Goal: Task Accomplishment & Management: Use online tool/utility

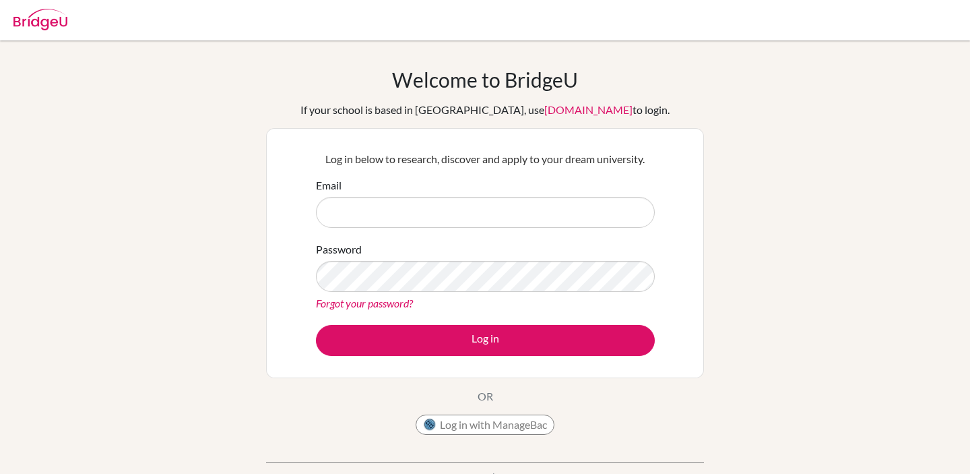
type input "[PERSON_NAME][EMAIL_ADDRESS][DOMAIN_NAME]"
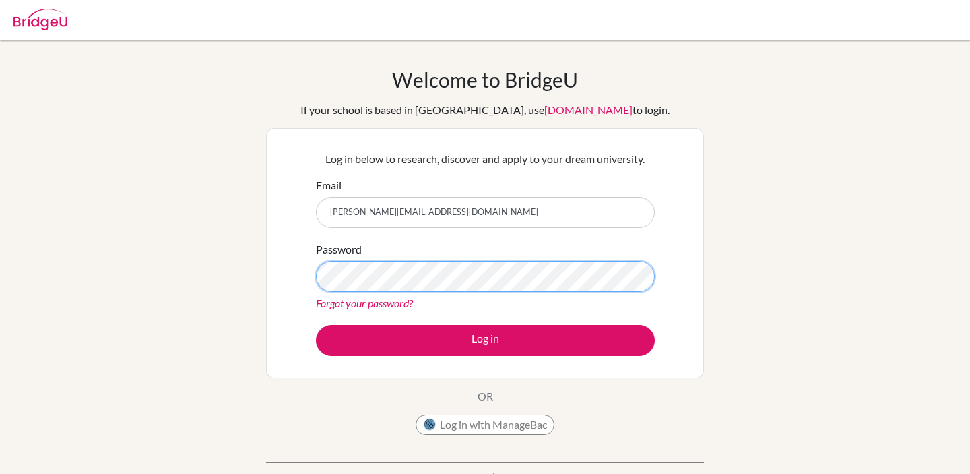
click at [316, 325] on button "Log in" at bounding box center [485, 340] width 339 height 31
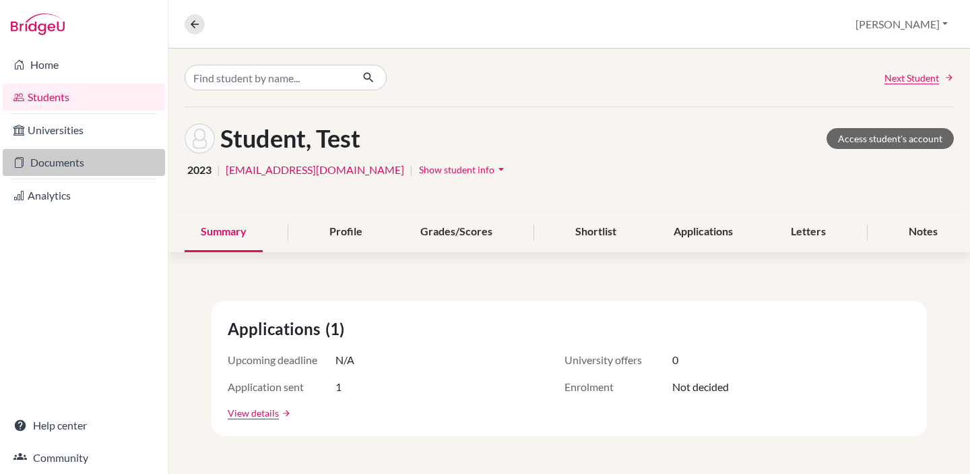
click at [63, 161] on link "Documents" at bounding box center [84, 162] width 162 height 27
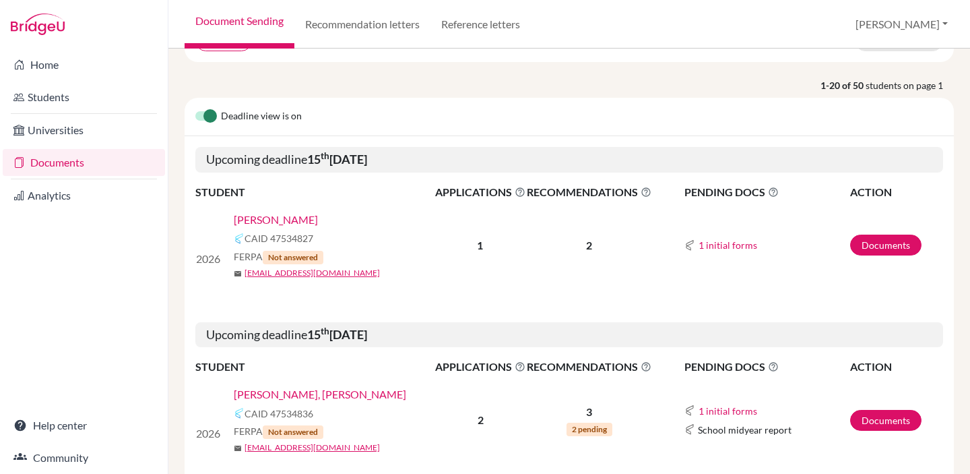
scroll to position [131, 0]
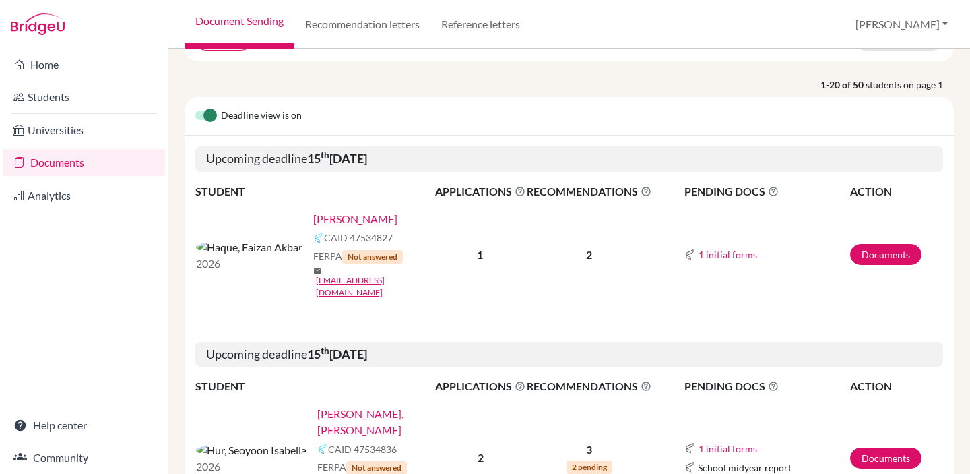
click at [313, 218] on link "Haque, Faizan Akbar" at bounding box center [355, 219] width 84 height 16
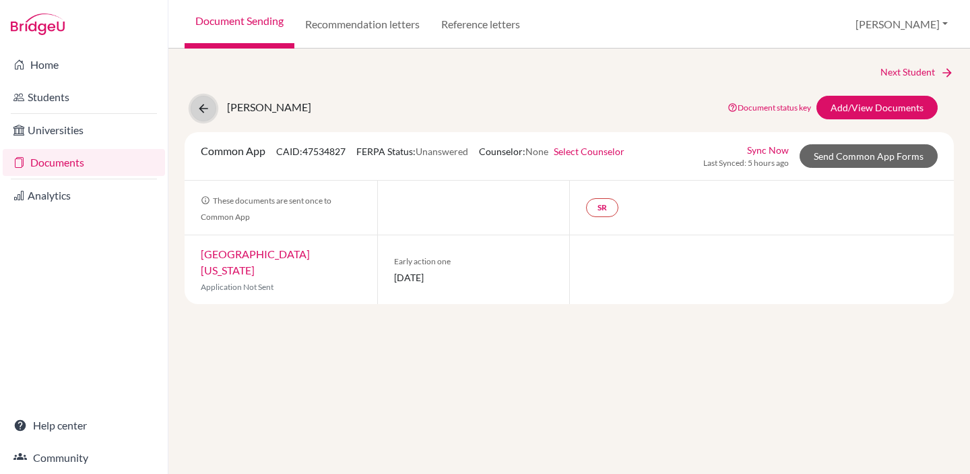
click at [207, 104] on icon at bounding box center [203, 108] width 13 height 13
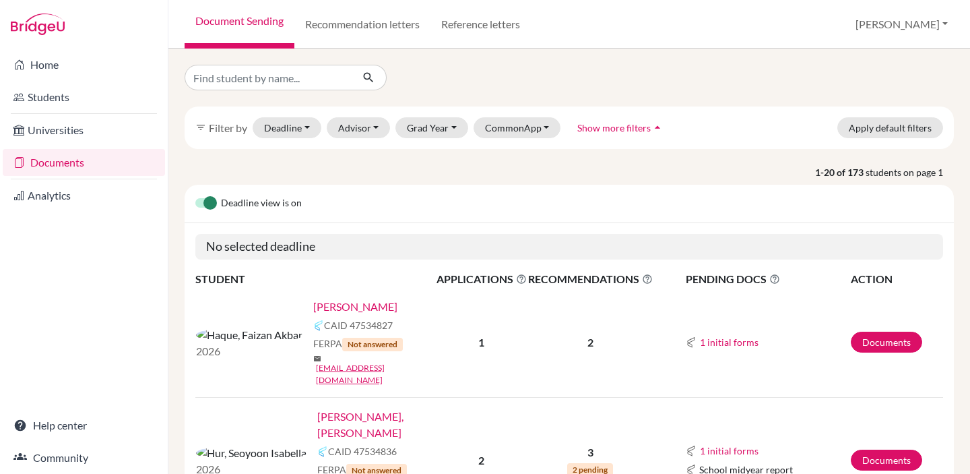
click at [313, 310] on link "[PERSON_NAME]" at bounding box center [355, 306] width 84 height 16
click at [292, 79] on input "Find student by name..." at bounding box center [268, 78] width 167 height 26
type input "i"
type input "ifath"
click button "submit" at bounding box center [369, 78] width 36 height 26
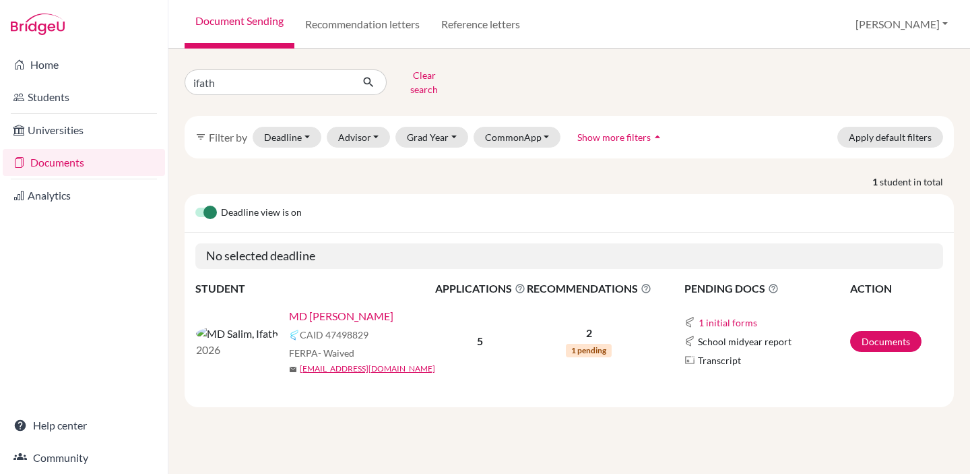
click at [289, 308] on link "MD [PERSON_NAME]" at bounding box center [341, 316] width 104 height 16
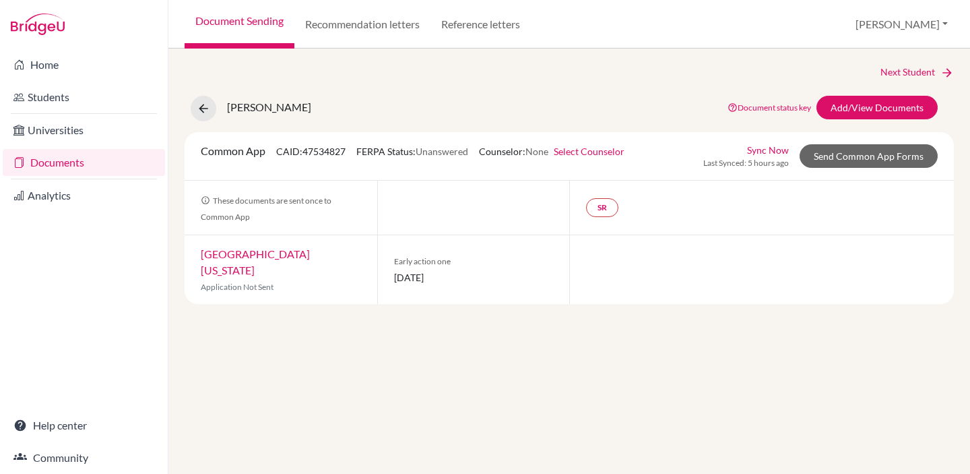
click at [779, 148] on link "Sync Now" at bounding box center [768, 150] width 42 height 14
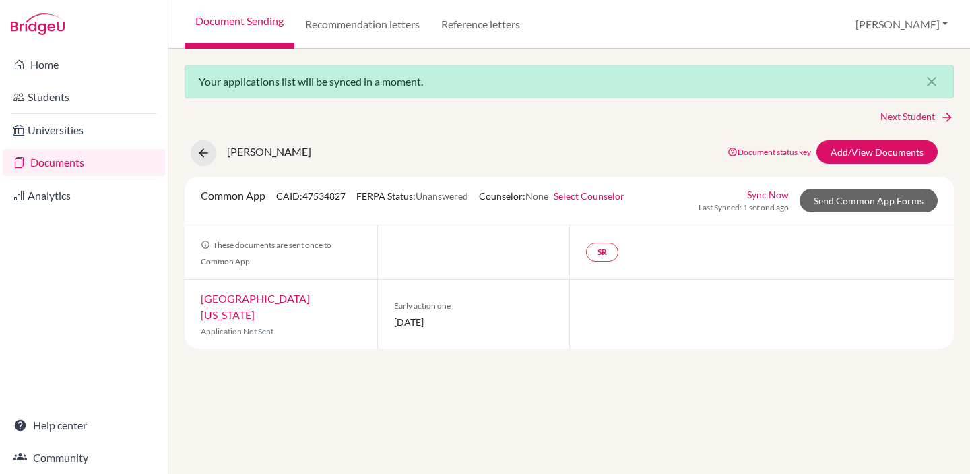
click at [438, 200] on span "Unanswered" at bounding box center [442, 195] width 53 height 11
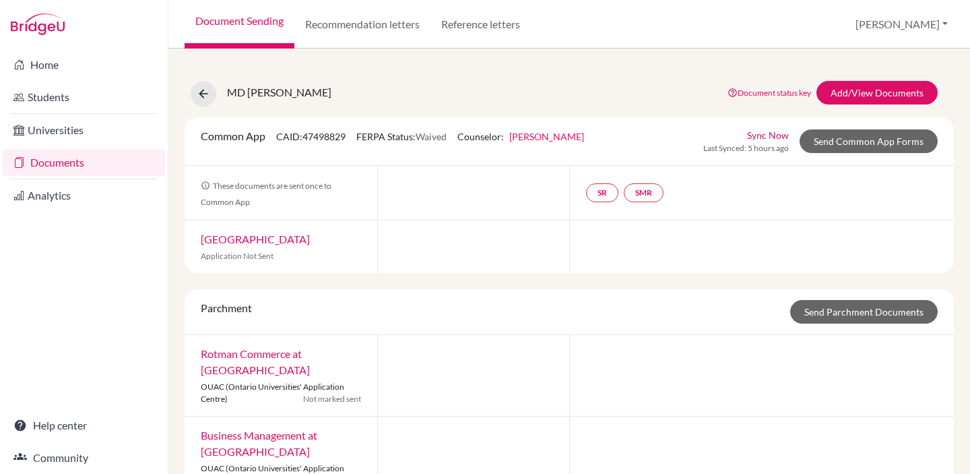
click at [59, 158] on link "Documents" at bounding box center [84, 162] width 162 height 27
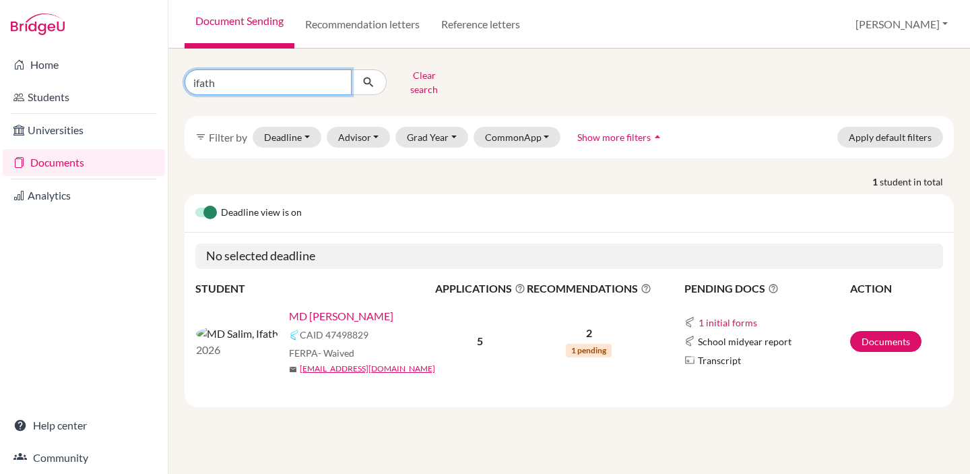
click at [246, 85] on input "ifath" at bounding box center [268, 82] width 167 height 26
type input "maysoon"
click button "submit" at bounding box center [369, 82] width 36 height 26
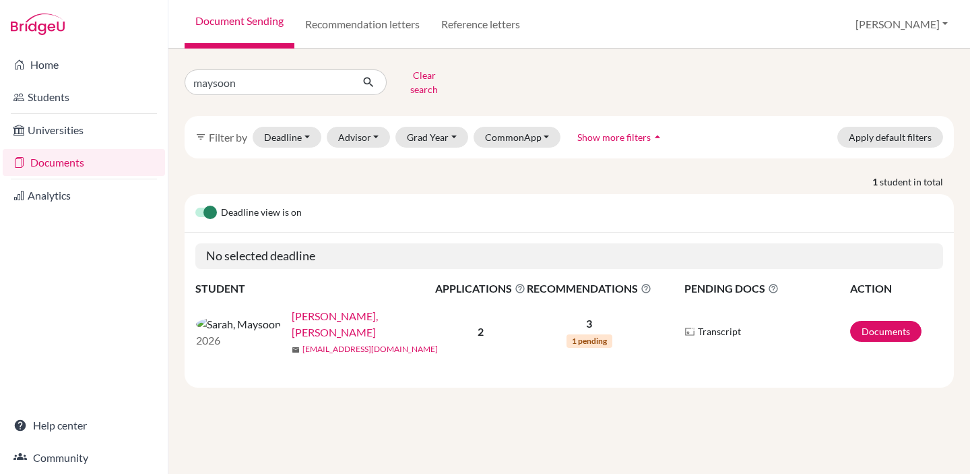
click at [302, 343] on link "s12557@isdbd.org" at bounding box center [369, 349] width 135 height 12
click at [292, 313] on link "Sarah, Maysoon" at bounding box center [368, 324] width 152 height 32
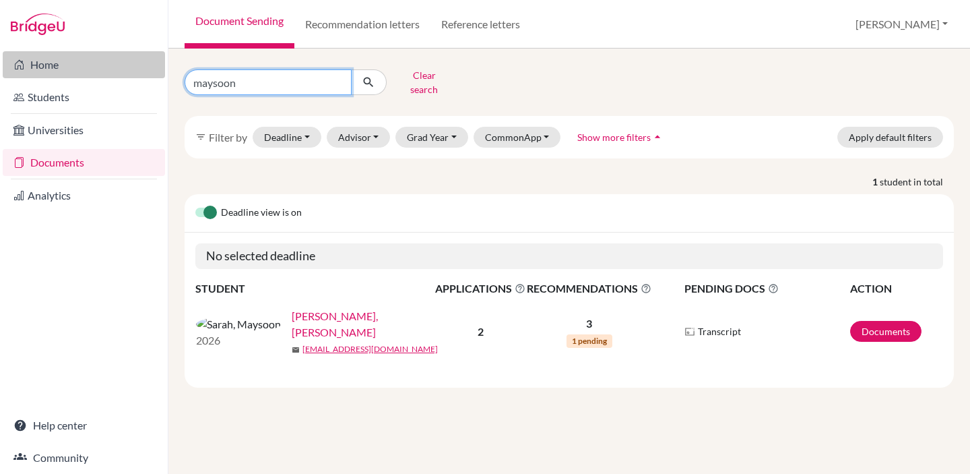
drag, startPoint x: 273, startPoint y: 84, endPoint x: 114, endPoint y: 77, distance: 159.1
click at [114, 77] on div "Home Students Universities Documents Analytics Help center Community Document S…" at bounding box center [485, 237] width 970 height 474
type input "khwaja"
click button "submit" at bounding box center [369, 82] width 36 height 26
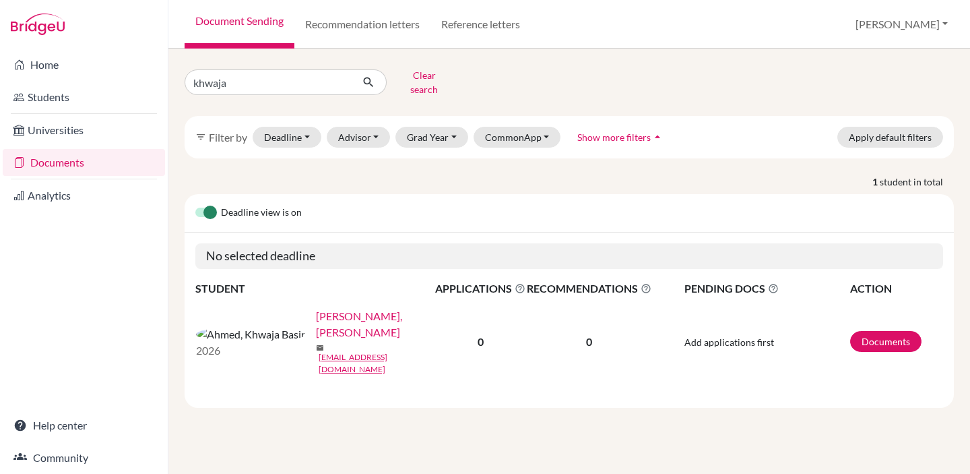
click at [319, 314] on link "Ahmed, Khwaja Basir" at bounding box center [380, 324] width 128 height 32
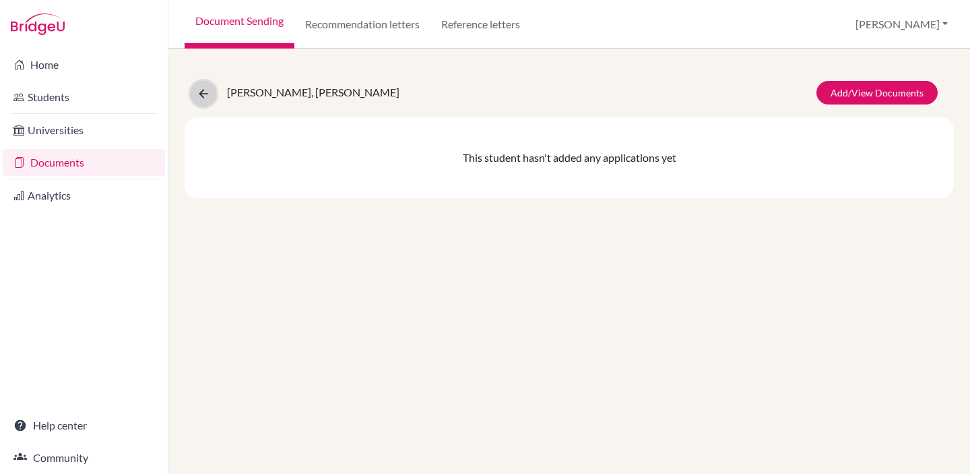
click at [199, 90] on icon at bounding box center [203, 93] width 13 height 13
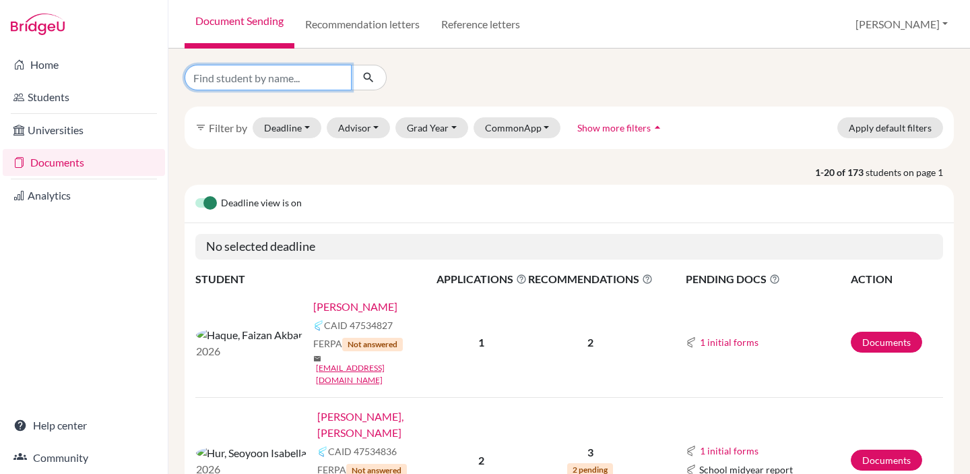
click at [306, 82] on input "Find student by name..." at bounding box center [268, 78] width 167 height 26
type input "tahsin"
click button "submit" at bounding box center [369, 78] width 36 height 26
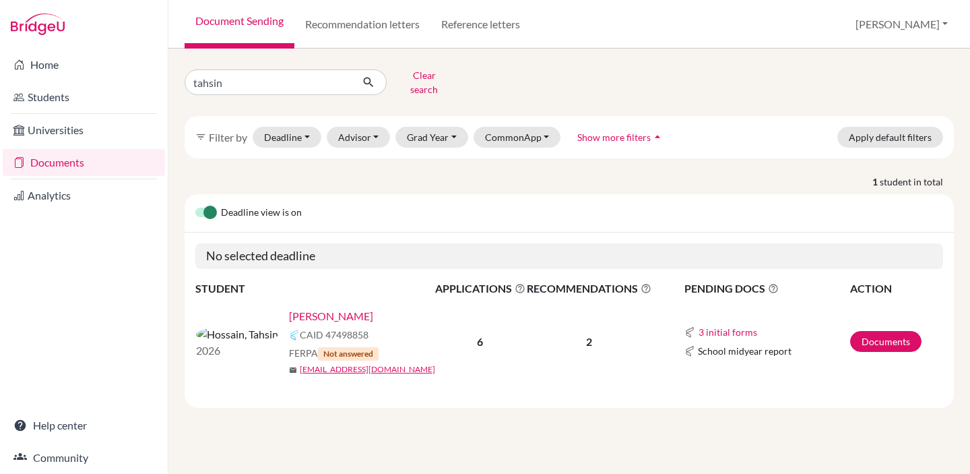
click at [289, 309] on link "Hossain, Tahsin" at bounding box center [331, 316] width 84 height 16
click at [261, 82] on input "tahsin" at bounding box center [268, 82] width 167 height 26
type input "araf"
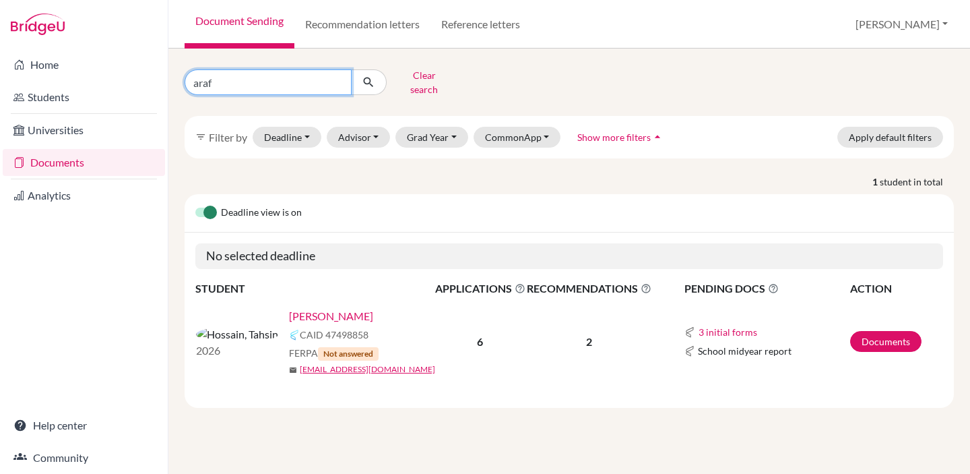
click button "submit" at bounding box center [369, 82] width 36 height 26
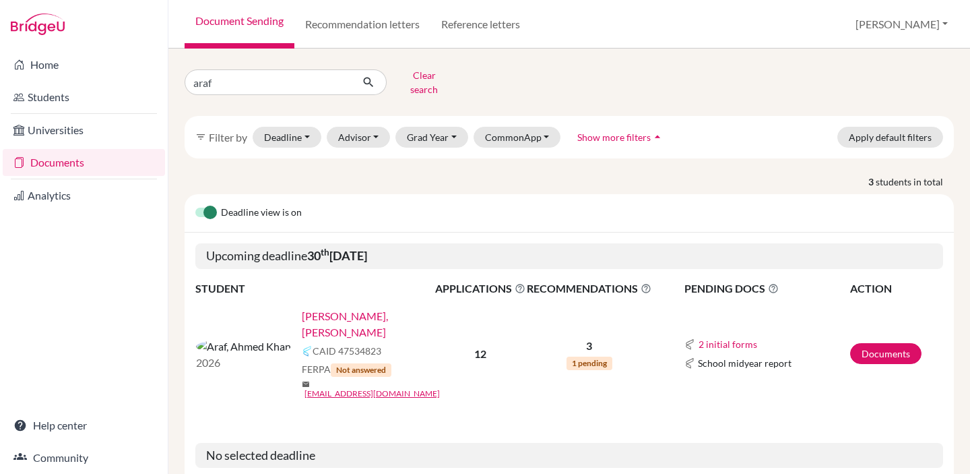
click at [302, 308] on link "Araf, Ahmed Khan" at bounding box center [373, 324] width 142 height 32
drag, startPoint x: 236, startPoint y: 77, endPoint x: 96, endPoint y: 78, distance: 140.8
click at [96, 78] on div "Home Students Universities Documents Analytics Help center Community Document S…" at bounding box center [485, 237] width 970 height 474
type input "h"
type input "zuhayr"
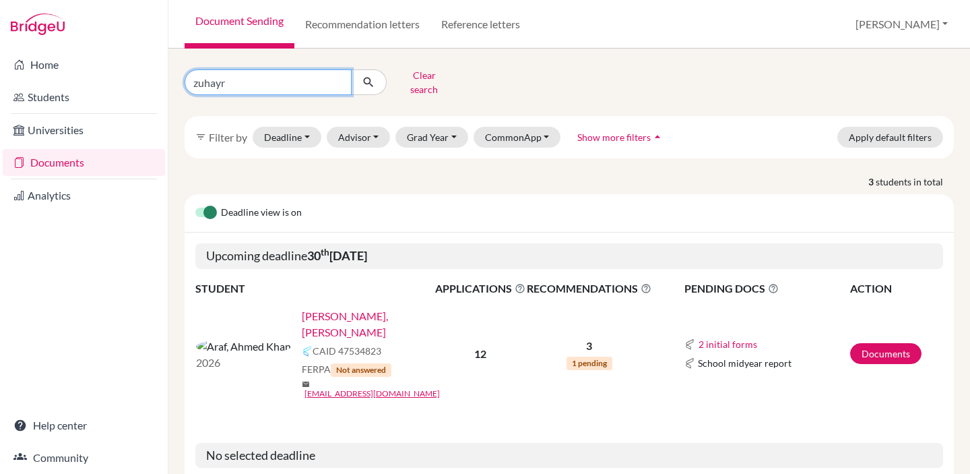
click button "submit" at bounding box center [369, 82] width 36 height 26
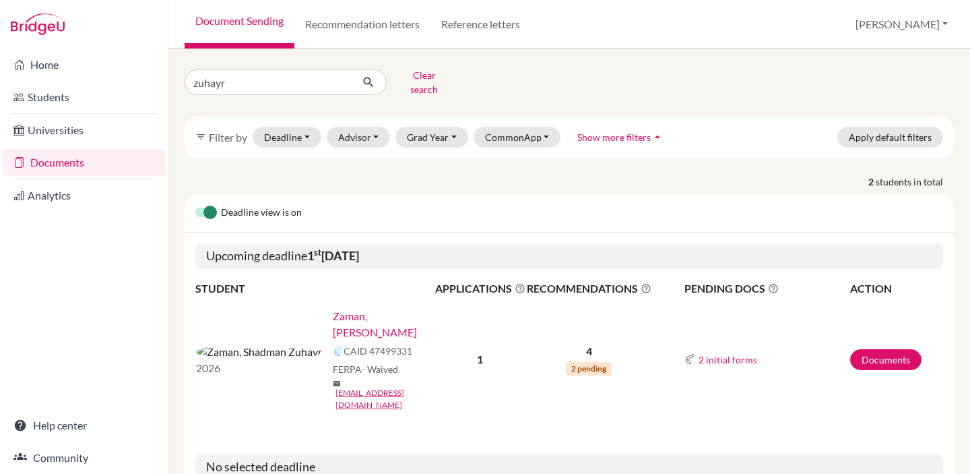
click at [333, 308] on link "Zaman, [PERSON_NAME]" at bounding box center [388, 324] width 111 height 32
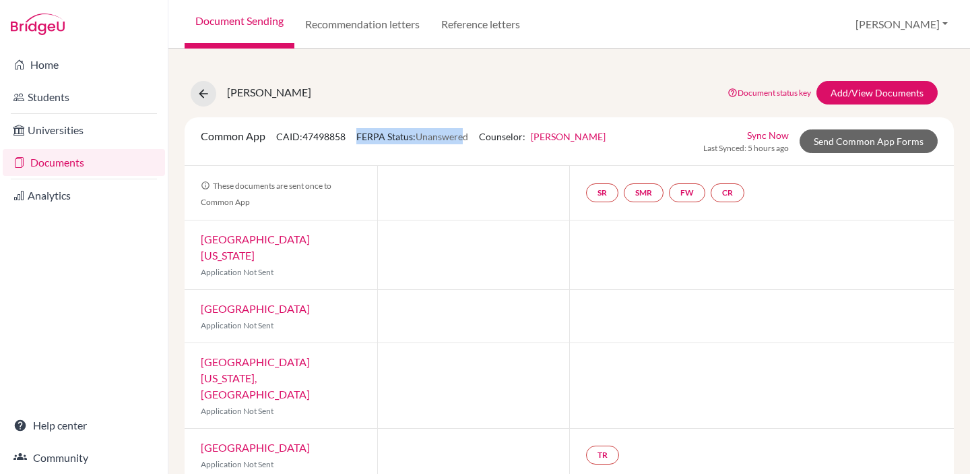
drag, startPoint x: 471, startPoint y: 139, endPoint x: 357, endPoint y: 139, distance: 113.8
click at [357, 139] on div "Common App CAID: 47498858 FERPA Status: Unanswered Counselor: Brian Eng First N…" at bounding box center [403, 141] width 425 height 26
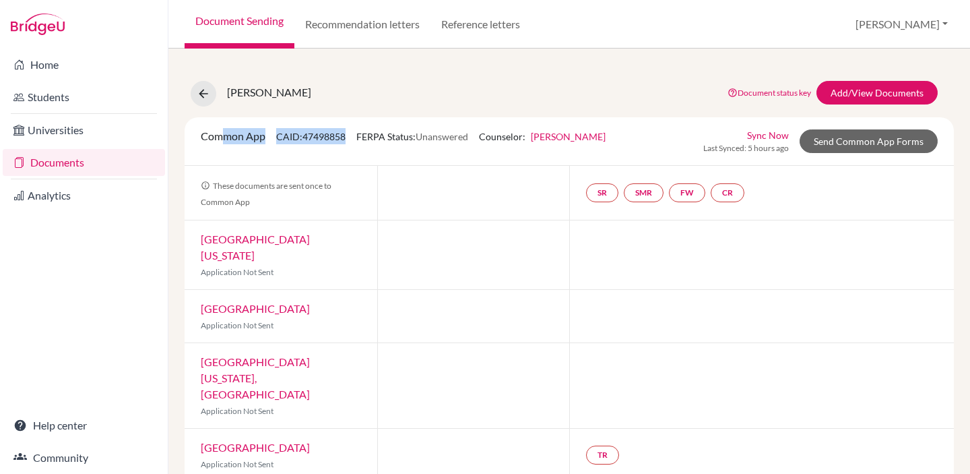
drag, startPoint x: 349, startPoint y: 137, endPoint x: 224, endPoint y: 143, distance: 124.8
click at [224, 143] on div "Common App CAID: 47498858 FERPA Status: Unanswered Counselor: Brian Eng First N…" at bounding box center [403, 141] width 425 height 26
click at [398, 166] on div at bounding box center [473, 193] width 193 height 54
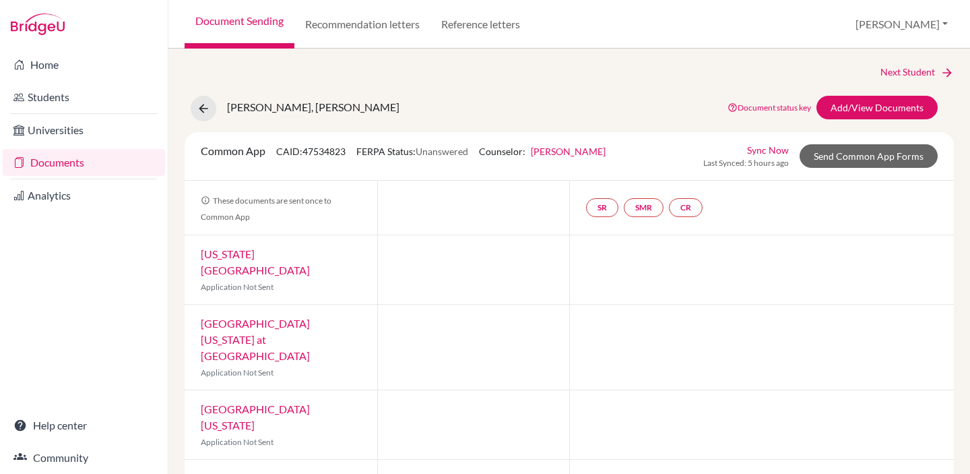
click at [465, 152] on span "Unanswered" at bounding box center [442, 151] width 53 height 11
click at [465, 150] on span "Unanswered" at bounding box center [442, 151] width 53 height 11
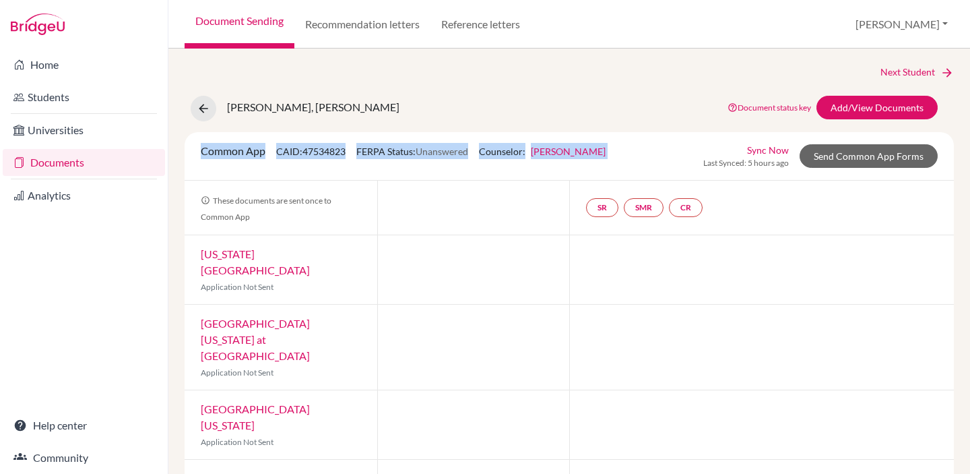
click at [465, 150] on span "Unanswered" at bounding box center [442, 151] width 53 height 11
